Goal: Information Seeking & Learning: Learn about a topic

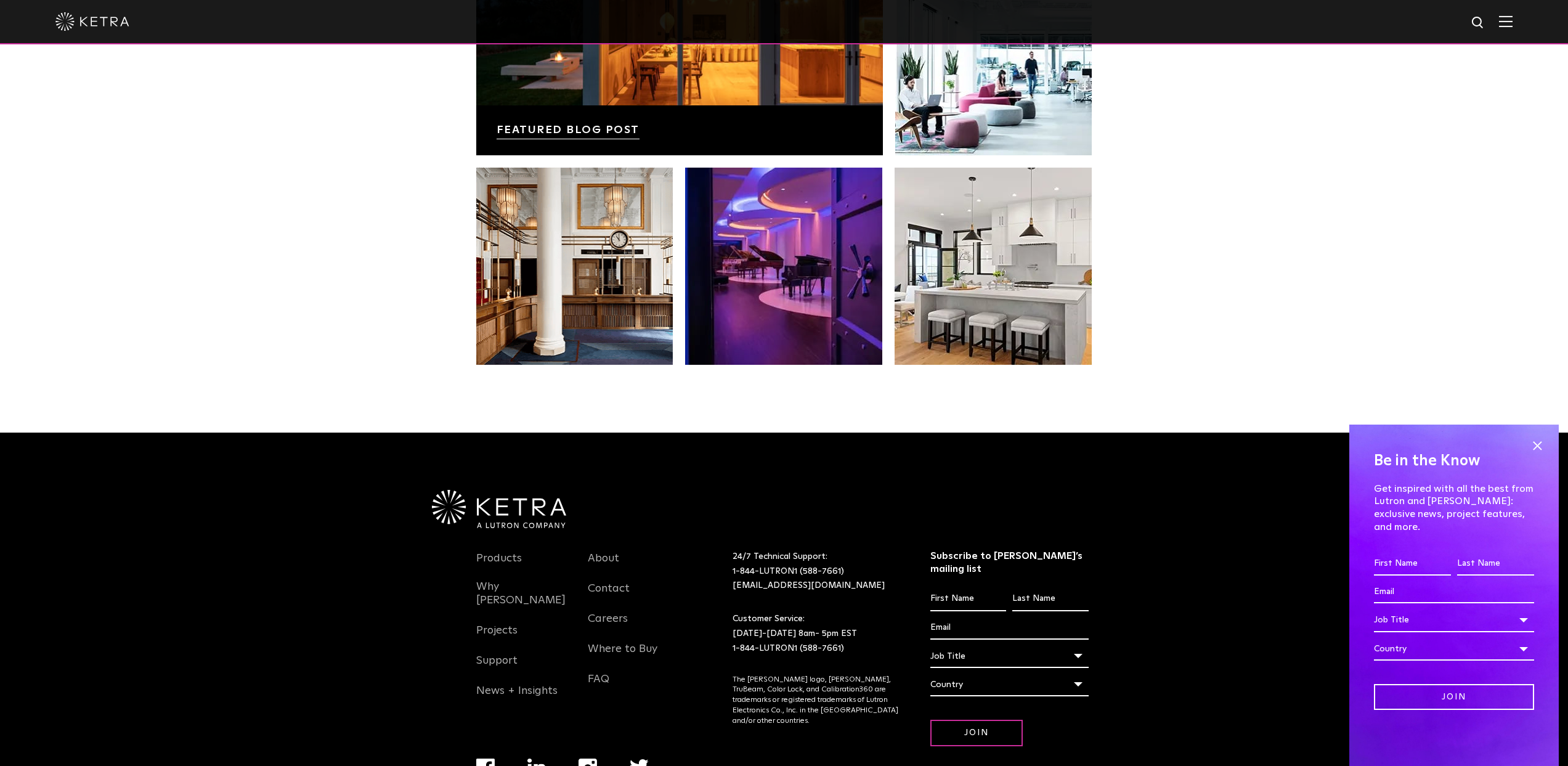
scroll to position [2589, 0]
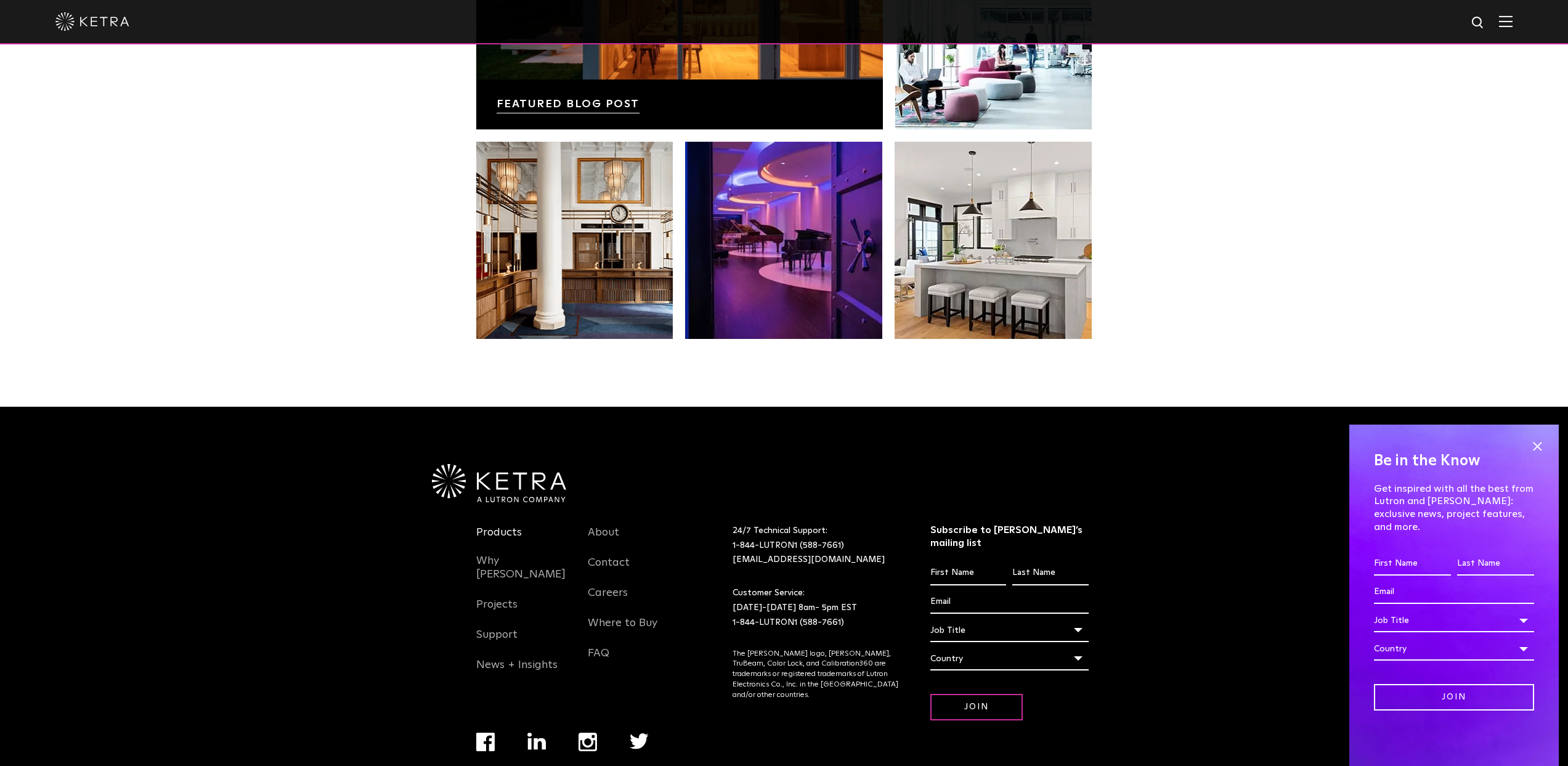
click at [492, 525] on link "Products" at bounding box center [499, 539] width 46 height 29
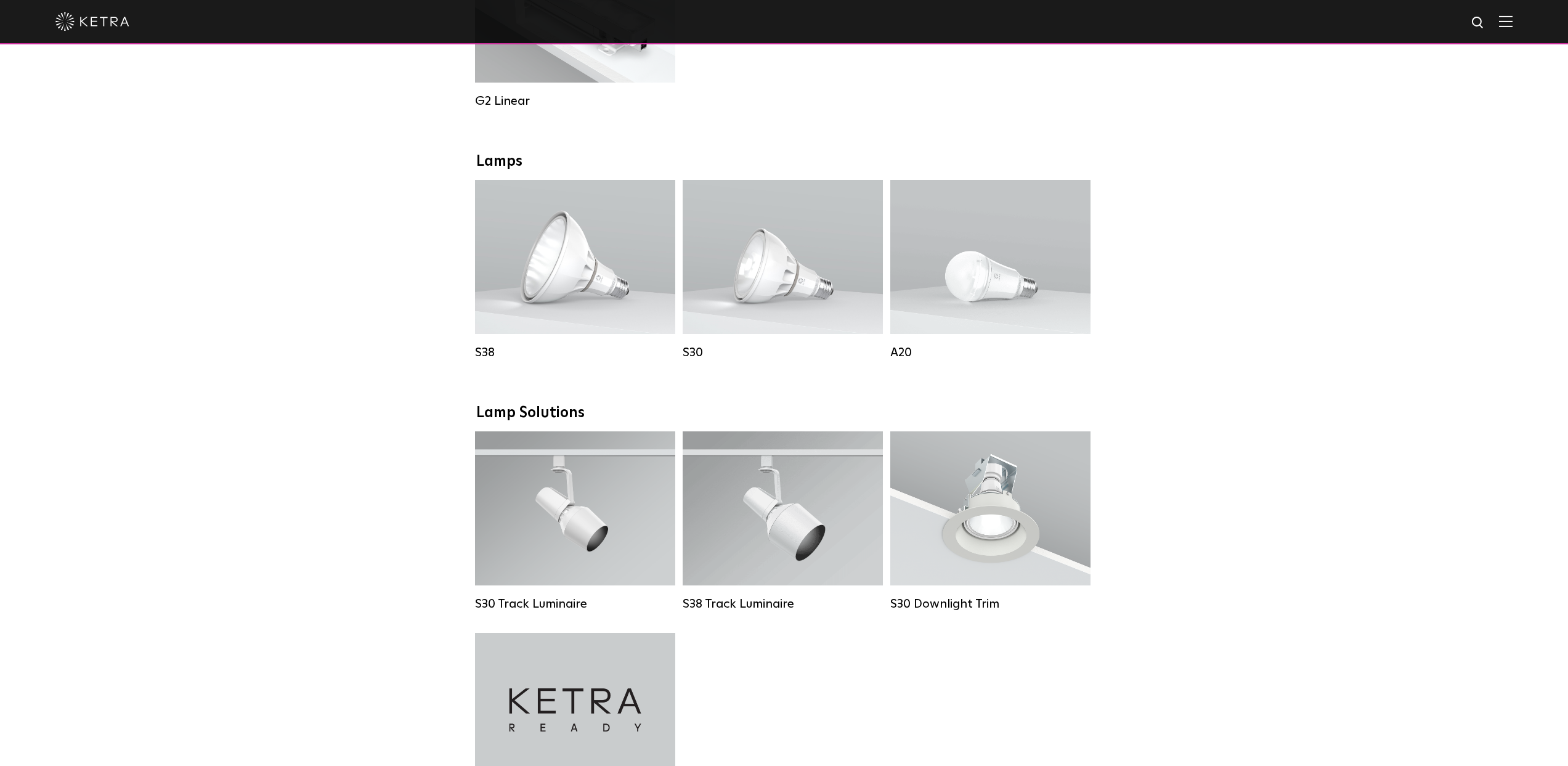
scroll to position [805, 0]
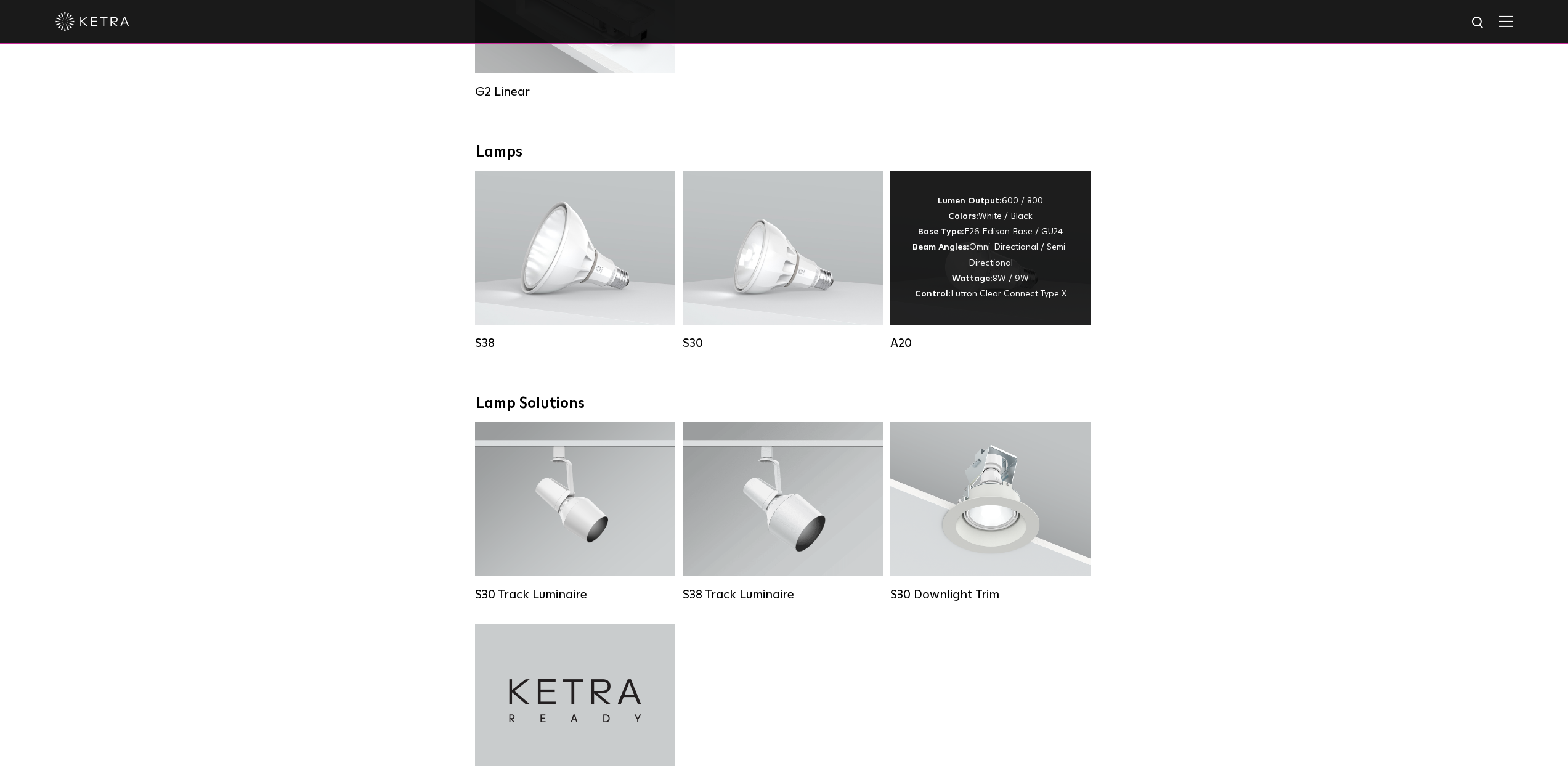
click at [1014, 250] on div "Lumen Output: 600 / 800 Colors: White / Black Base Type: E26 Edison Base / GU24…" at bounding box center [990, 248] width 163 height 108
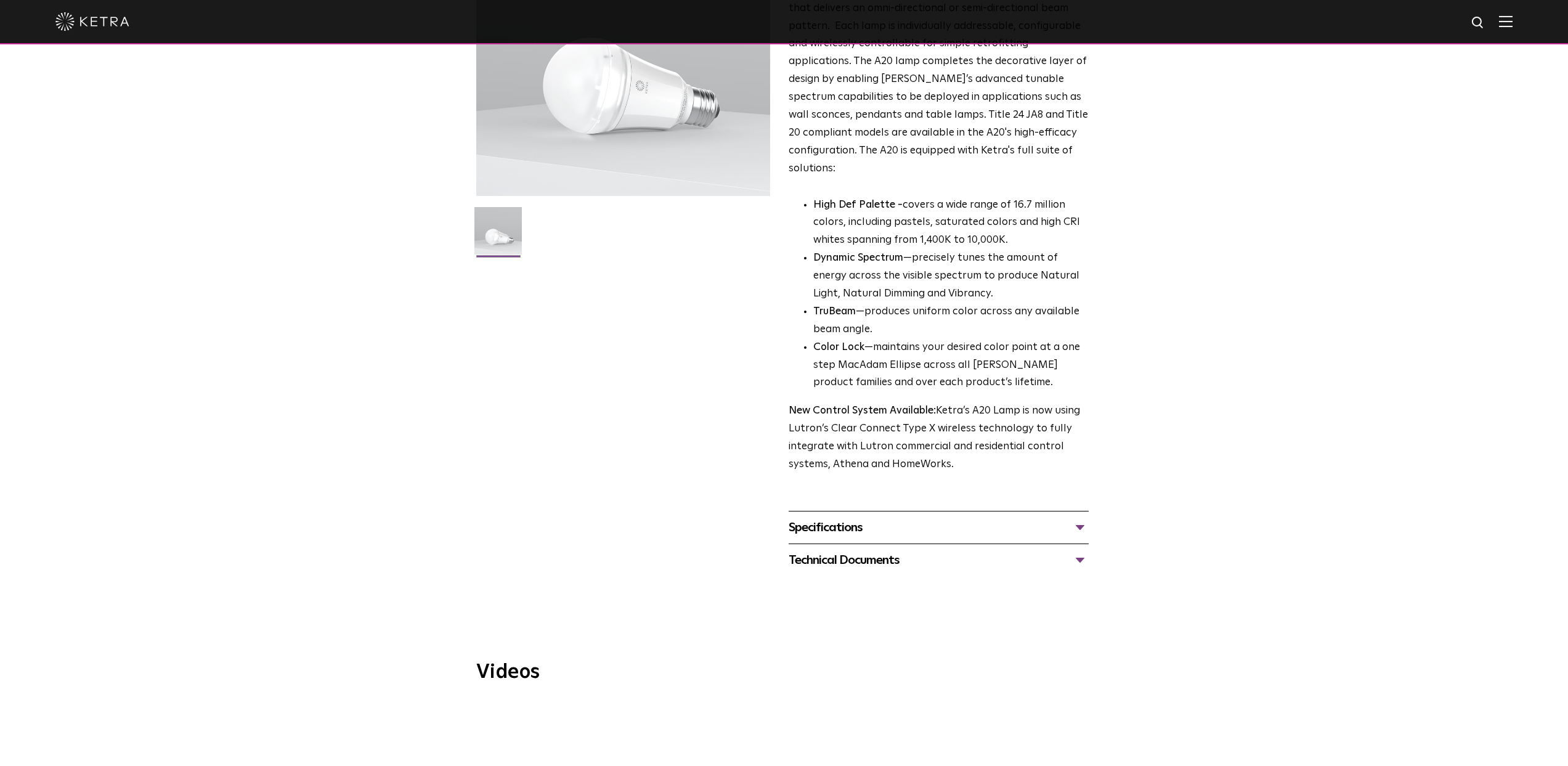
scroll to position [215, 0]
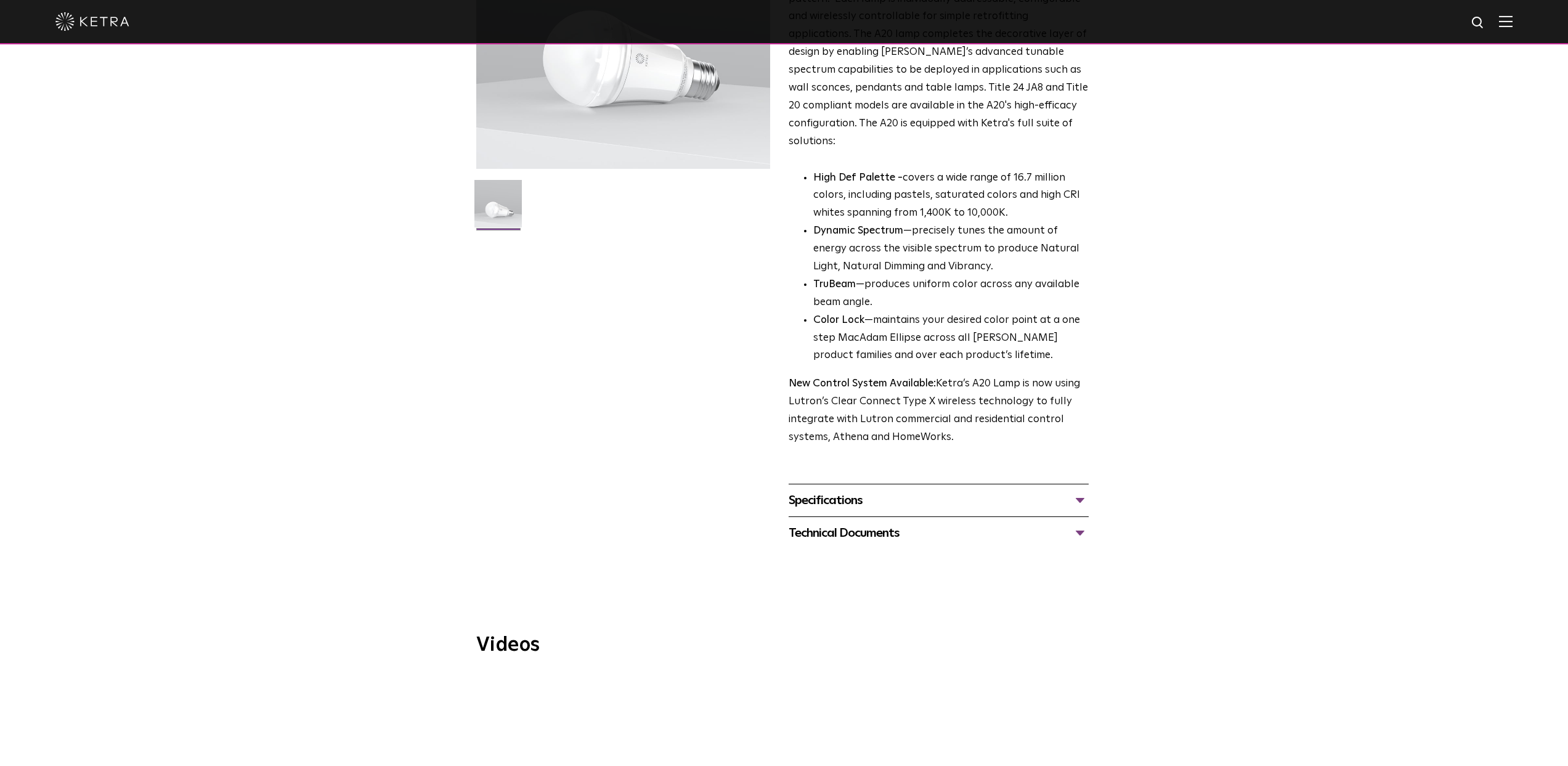
click at [807, 490] on div "Specifications" at bounding box center [939, 500] width 300 height 20
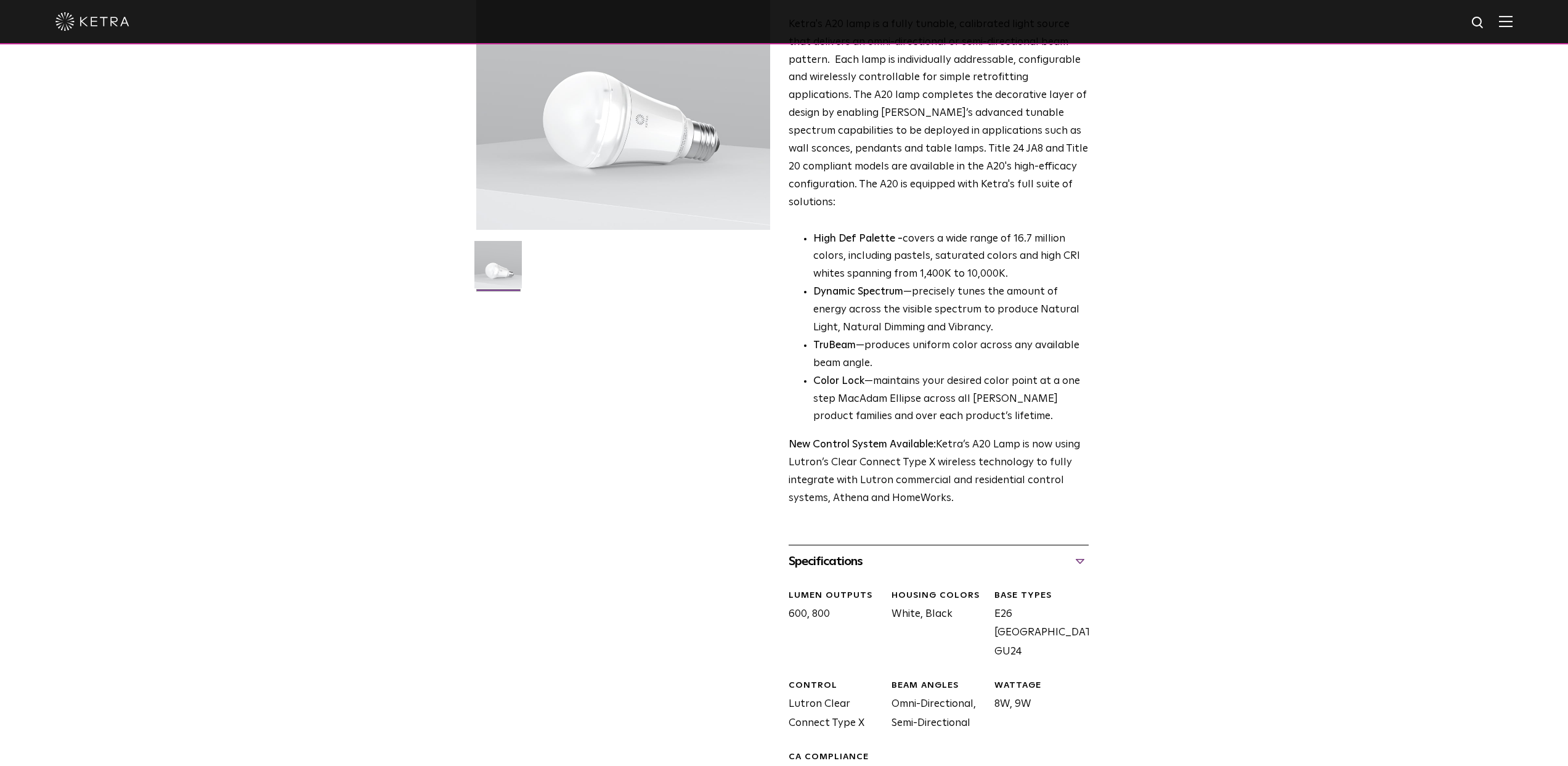
scroll to position [0, 0]
